Goal: Transaction & Acquisition: Purchase product/service

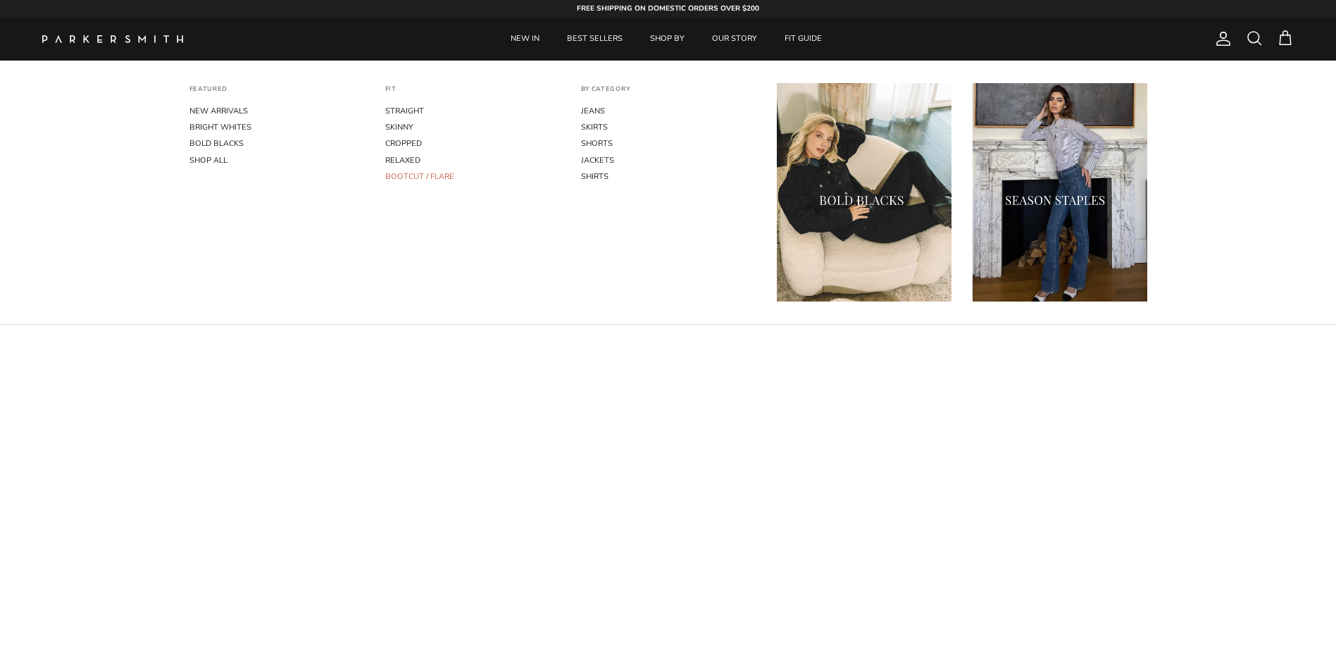
click at [434, 174] on link "BOOTCUT / FLARE" at bounding box center [472, 176] width 175 height 16
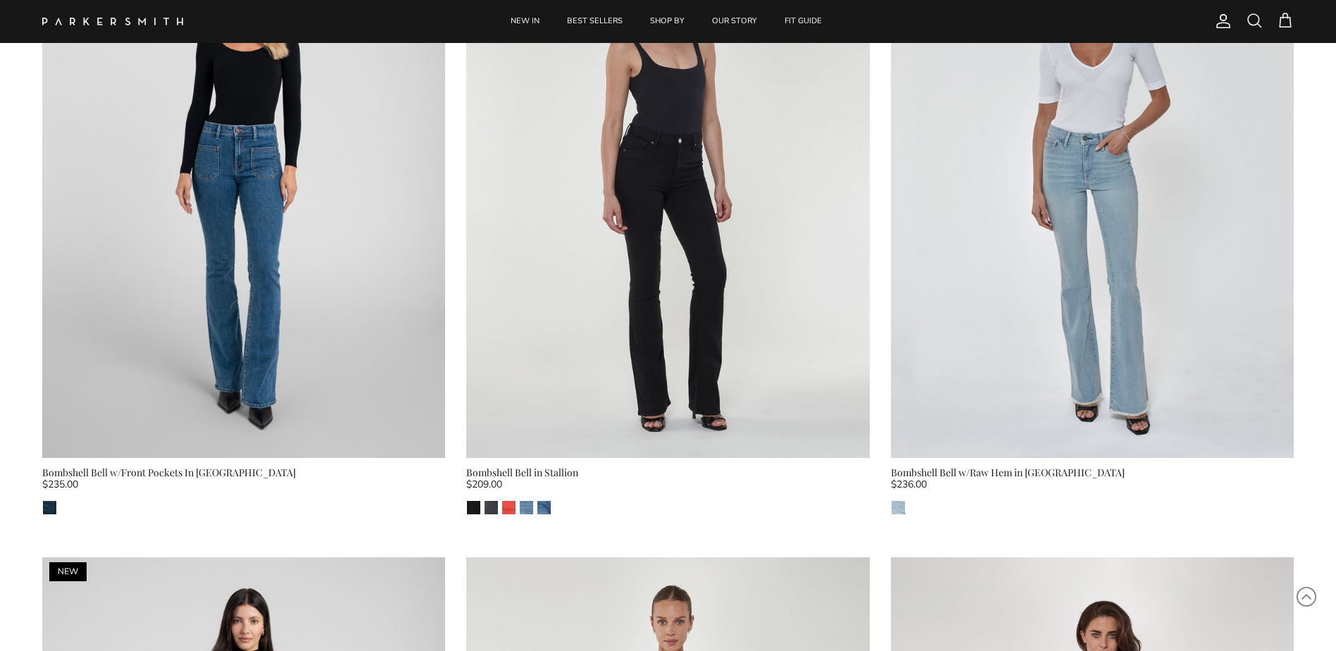
scroll to position [873, 0]
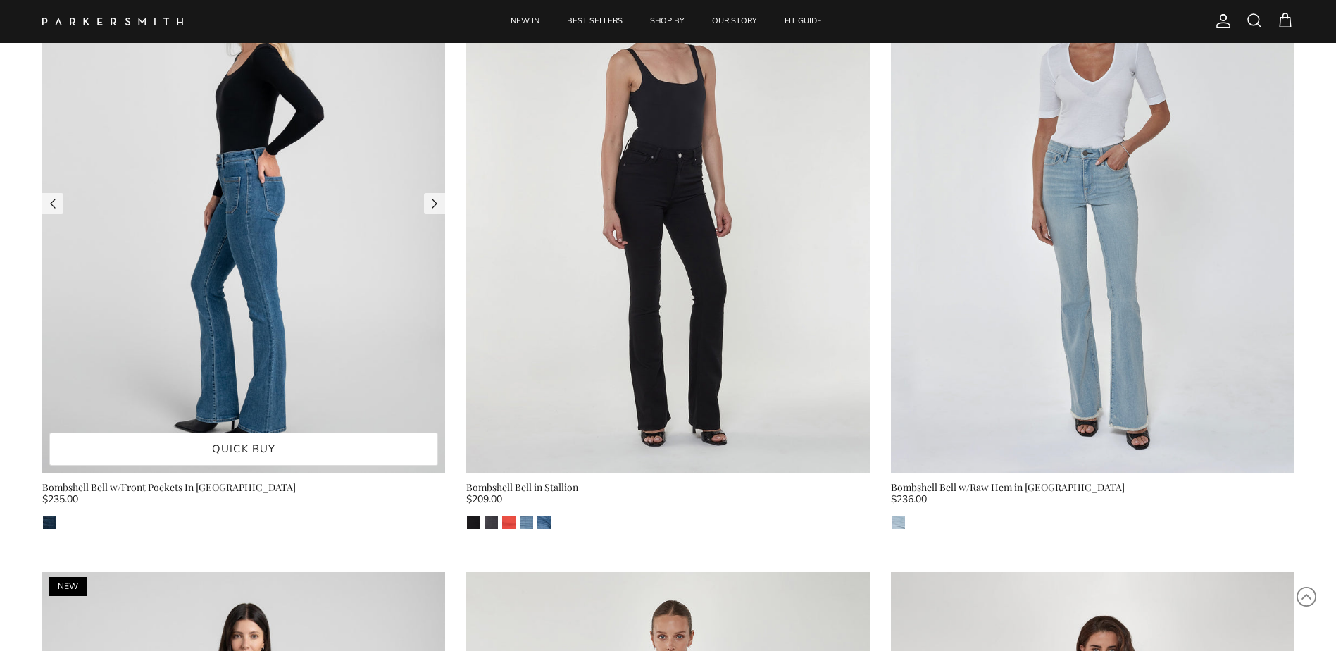
click at [342, 306] on img at bounding box center [243, 203] width 403 height 537
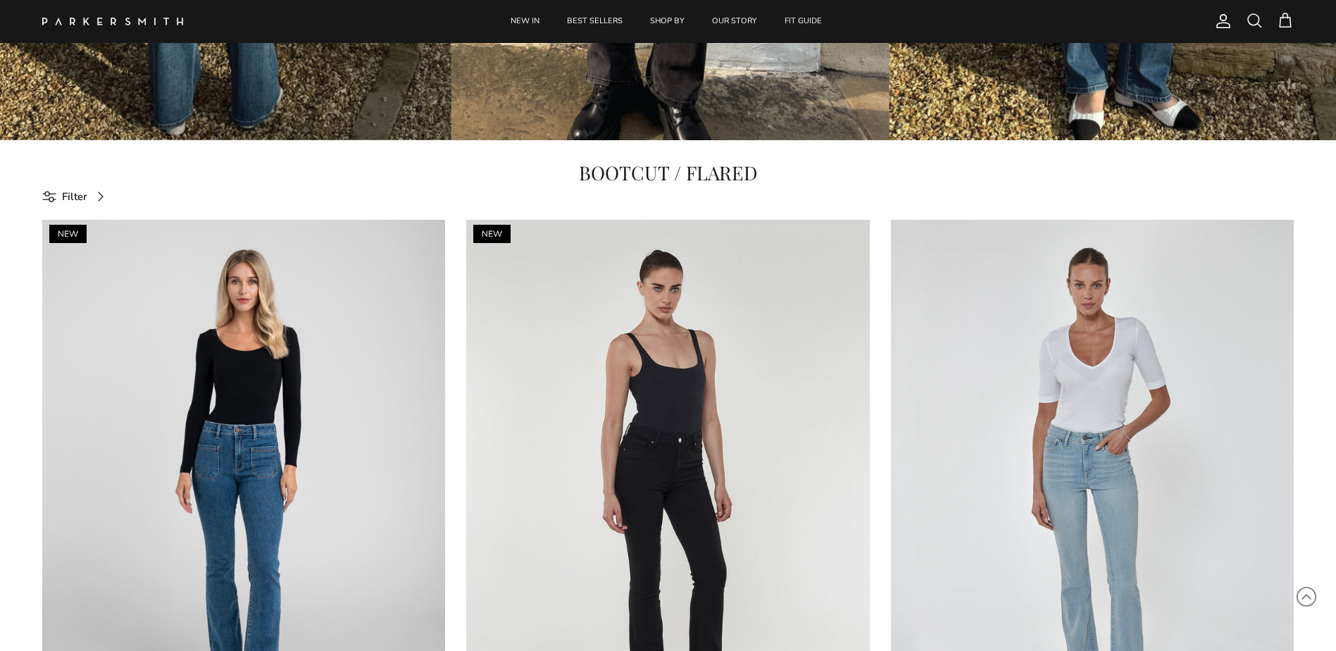
scroll to position [0, 0]
